Goal: Find specific page/section: Find specific page/section

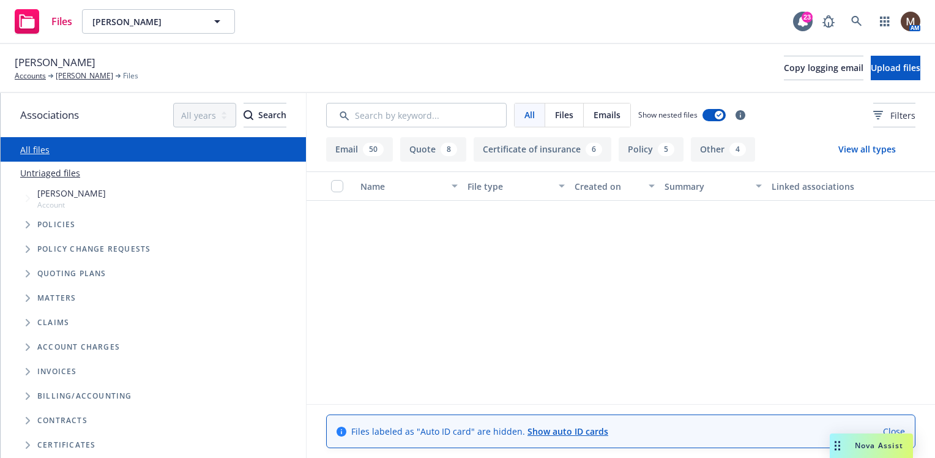
scroll to position [612, 0]
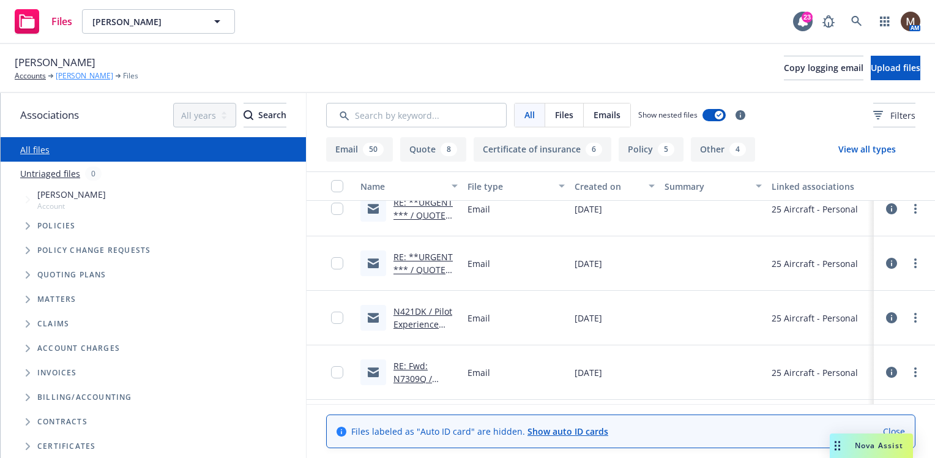
click at [73, 76] on link "[PERSON_NAME]" at bounding box center [84, 75] width 57 height 11
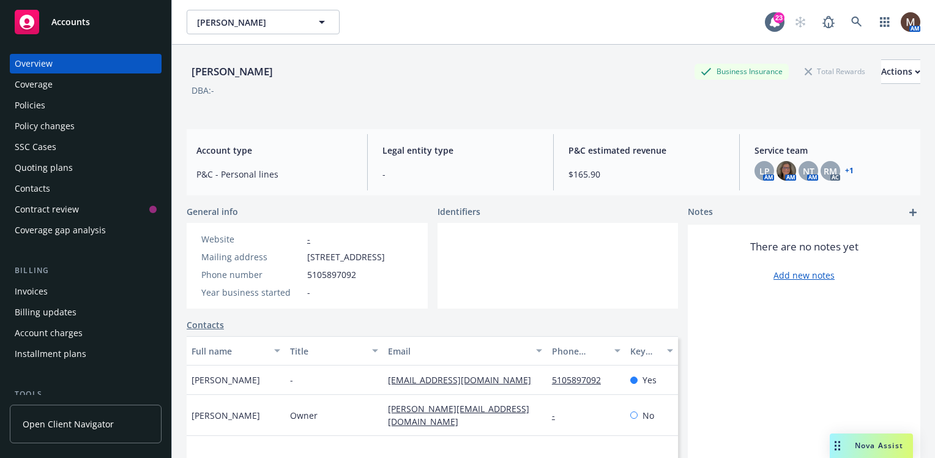
drag, startPoint x: 41, startPoint y: 103, endPoint x: 59, endPoint y: 108, distance: 18.4
click at [41, 103] on div "Policies" at bounding box center [30, 105] width 31 height 20
